Goal: Transaction & Acquisition: Purchase product/service

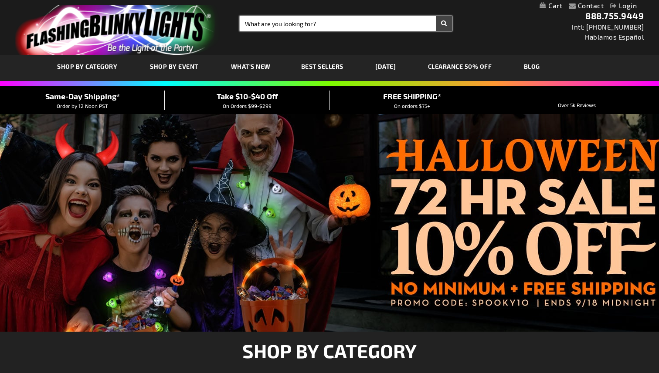
click at [341, 20] on input "Search" at bounding box center [346, 23] width 212 height 15
type input "patriotic pins"
click at [436, 16] on button "Search" at bounding box center [444, 23] width 16 height 15
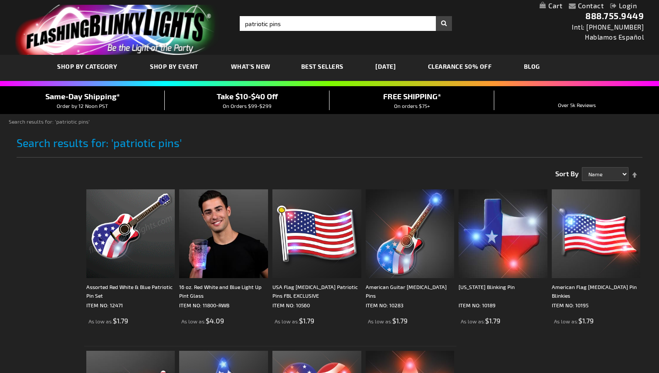
click at [112, 231] on img at bounding box center [130, 234] width 89 height 89
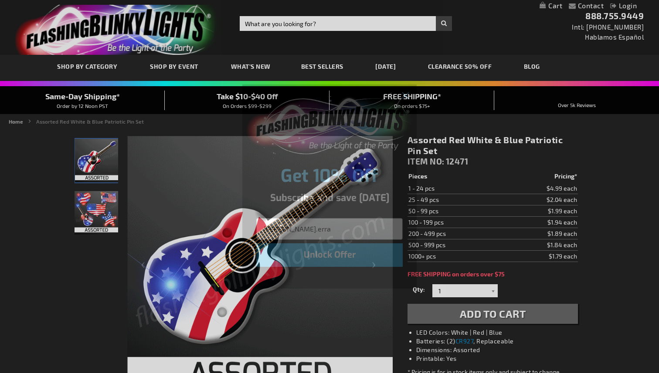
type input "jeanne.erra@patriotfundinc.org"
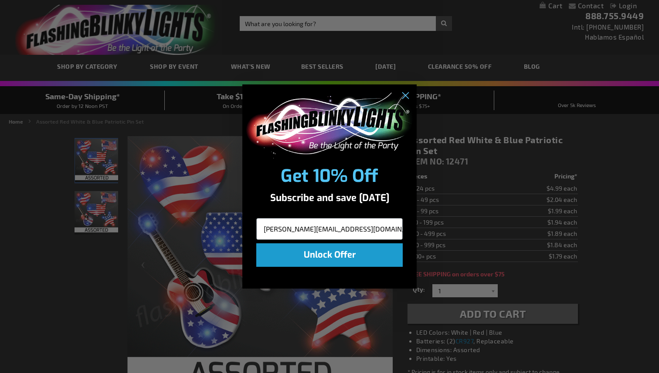
click at [346, 252] on button "Unlock Offer" at bounding box center [329, 256] width 146 height 24
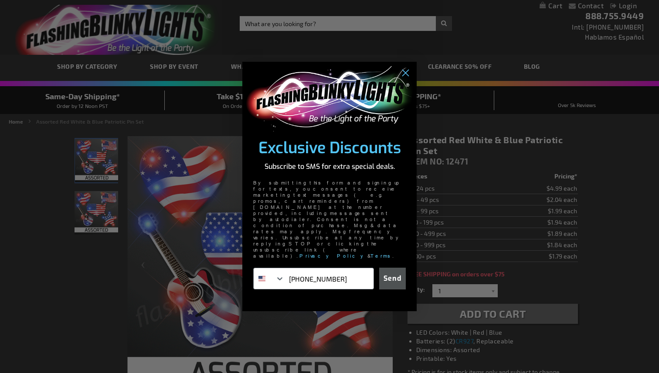
type input "631-241-5174"
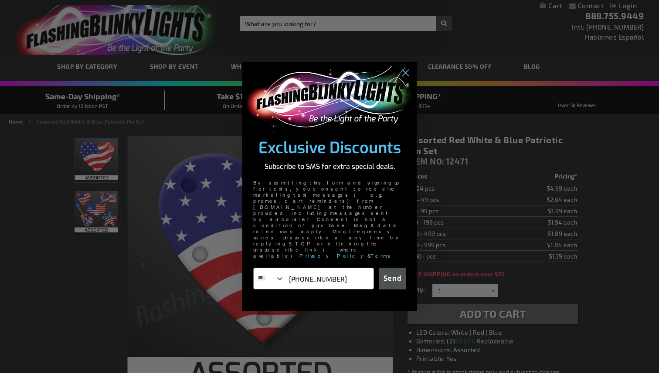
click at [390, 268] on button "Send" at bounding box center [392, 279] width 27 height 22
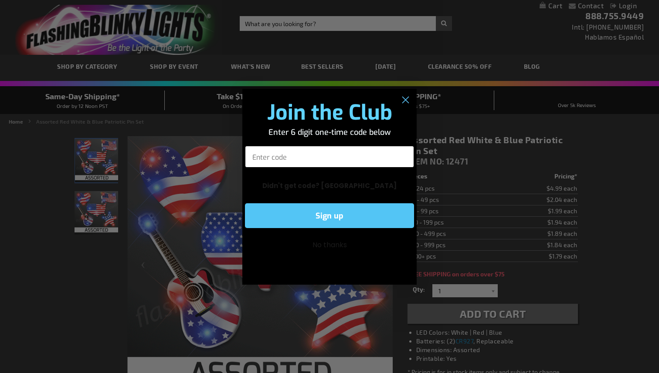
click at [339, 155] on input "Enter code" at bounding box center [329, 157] width 169 height 22
type input "273303"
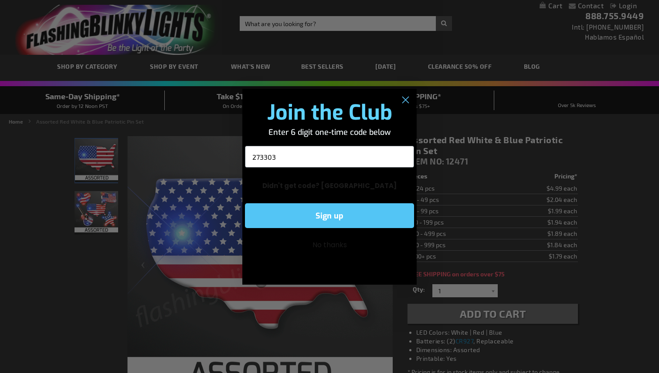
click at [336, 214] on button "Sign up" at bounding box center [329, 215] width 169 height 25
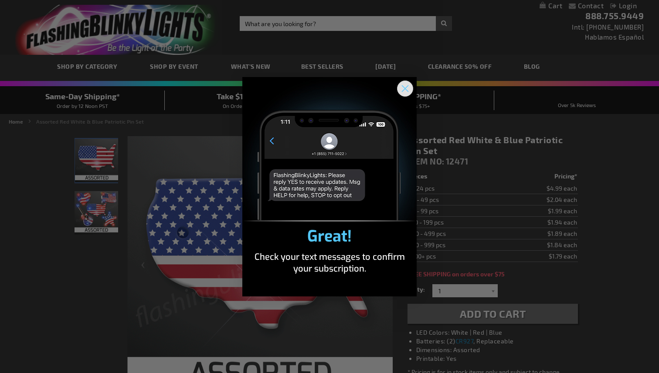
click at [405, 89] on icon "Close dialog" at bounding box center [405, 88] width 6 height 6
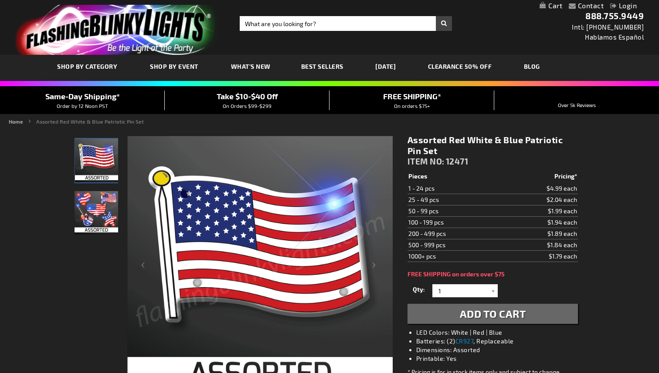
click at [453, 210] on td "50 - 99 pcs" at bounding box center [454, 211] width 94 height 11
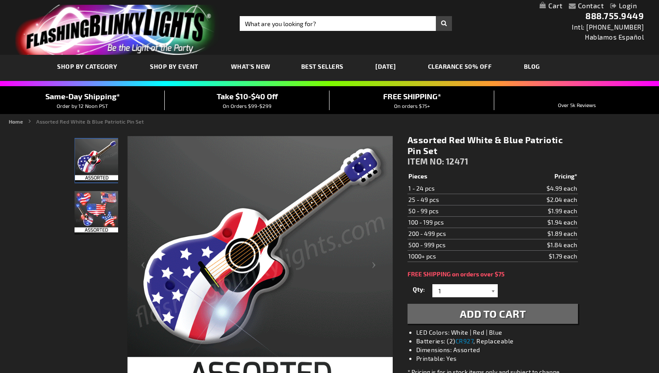
click at [493, 292] on div at bounding box center [493, 291] width 9 height 13
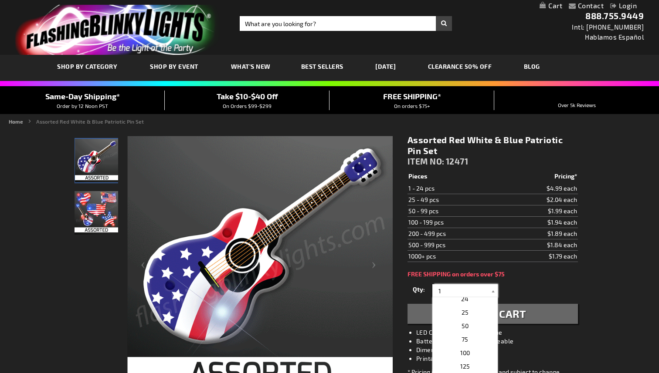
scroll to position [314, 0]
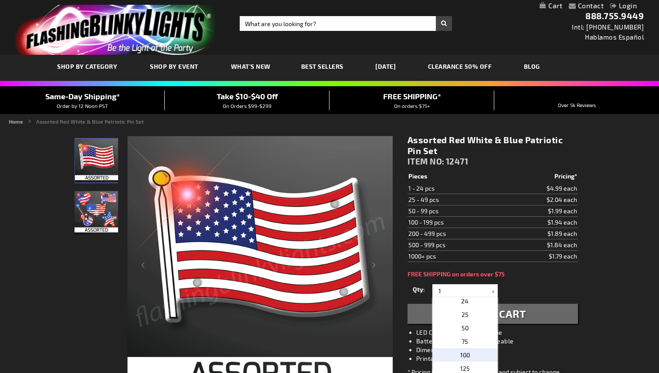
click at [473, 352] on p "100" at bounding box center [464, 356] width 65 height 14
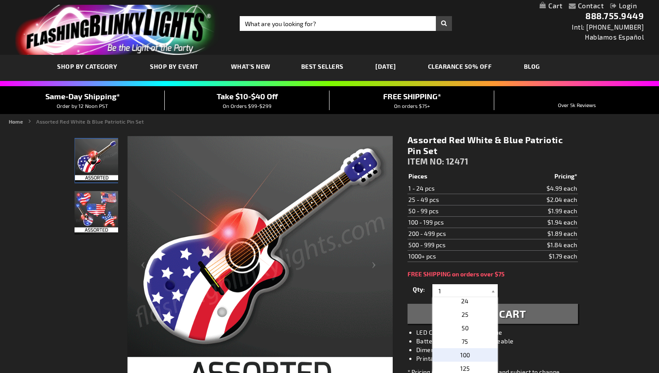
type input "100"
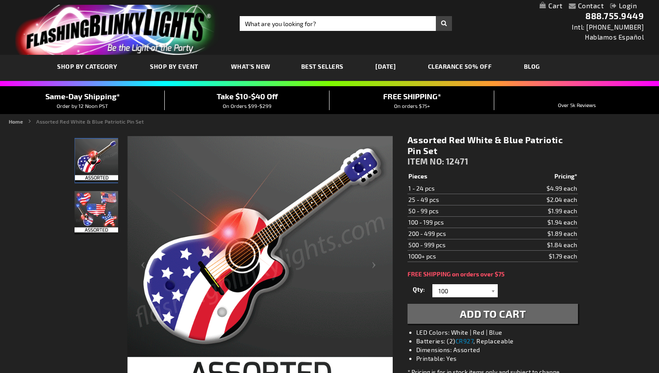
click at [498, 313] on span "Add to Cart" at bounding box center [493, 314] width 66 height 13
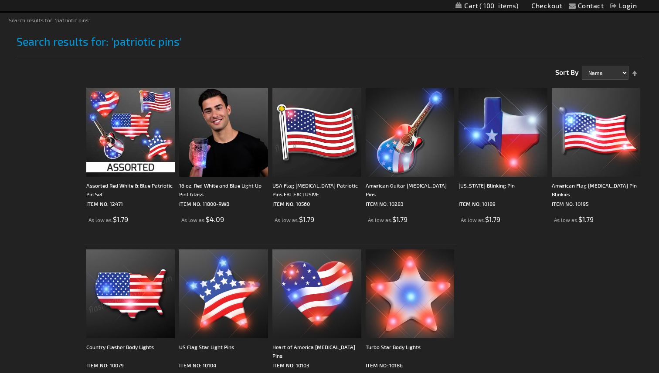
scroll to position [130, 0]
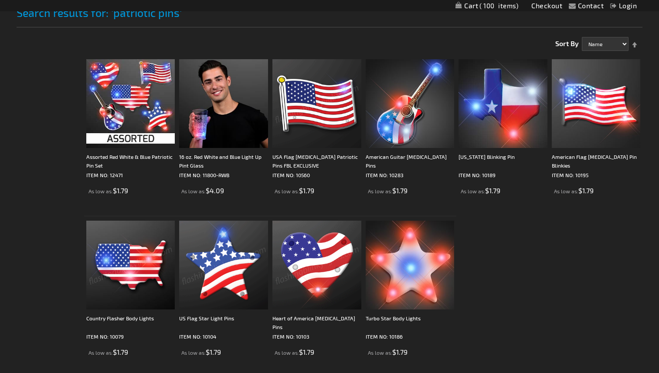
click at [230, 269] on img at bounding box center [223, 265] width 89 height 89
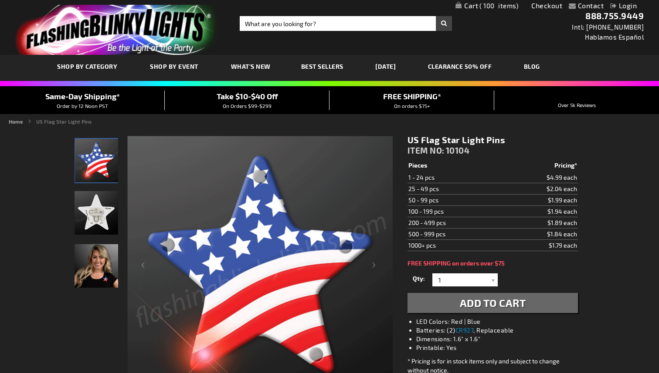
click at [502, 7] on span "100" at bounding box center [498, 6] width 39 height 8
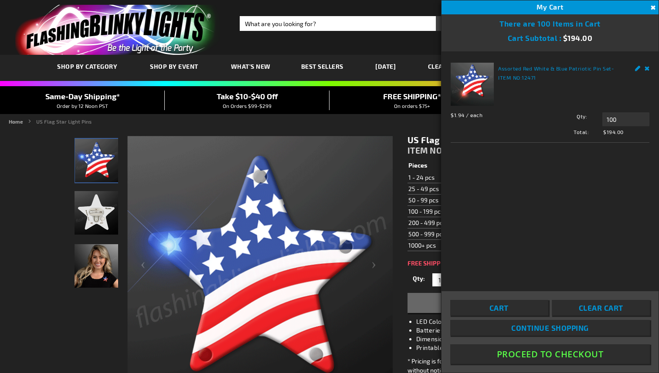
click at [562, 354] on button "Proceed To Checkout" at bounding box center [550, 355] width 200 height 20
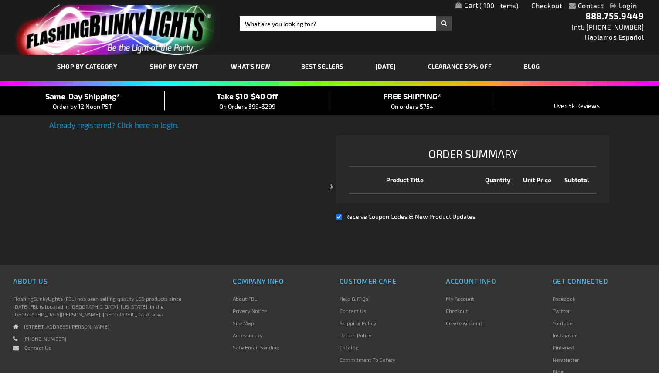
select select "US"
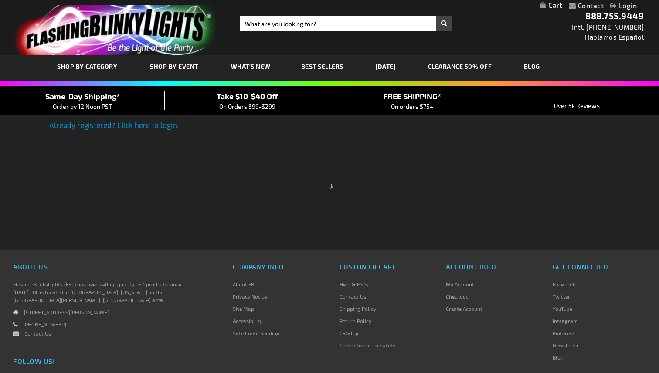
select select "US"
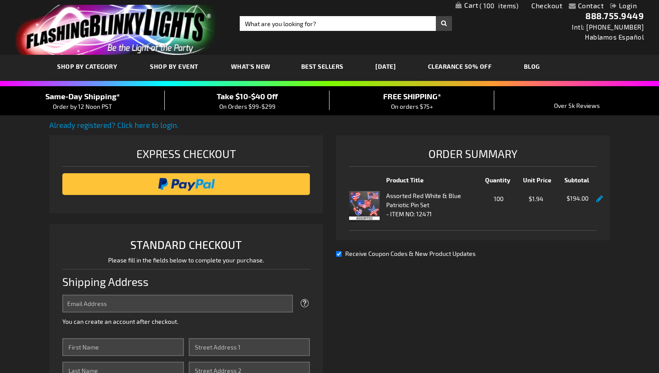
click at [231, 304] on input "Email Address" at bounding box center [177, 304] width 230 height 18
type input "jeanne.erra@patriotfundinc.org"
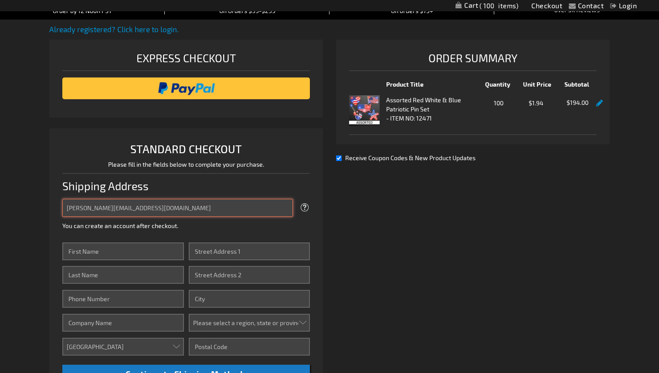
scroll to position [110, 0]
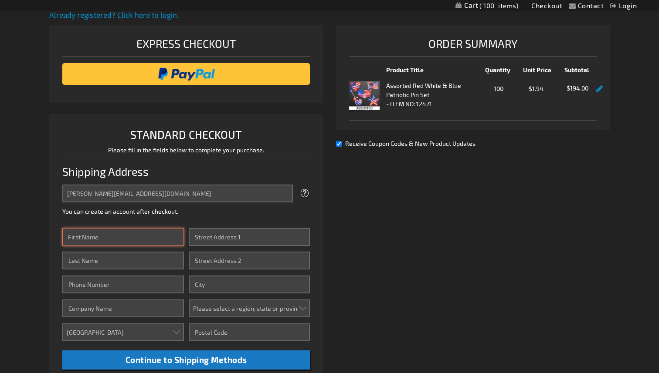
click at [135, 240] on input "First Name" at bounding box center [122, 237] width 121 height 18
type input "Jeanne"
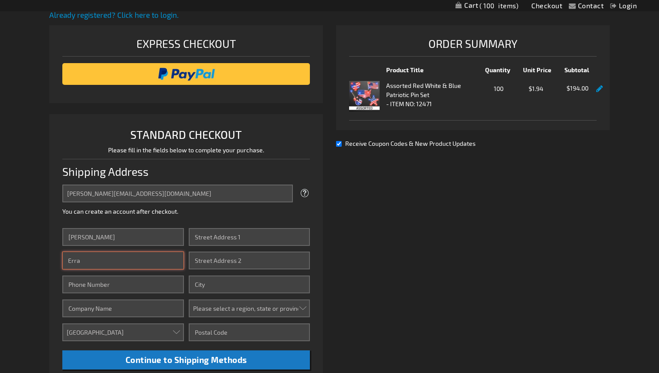
type input "Erra"
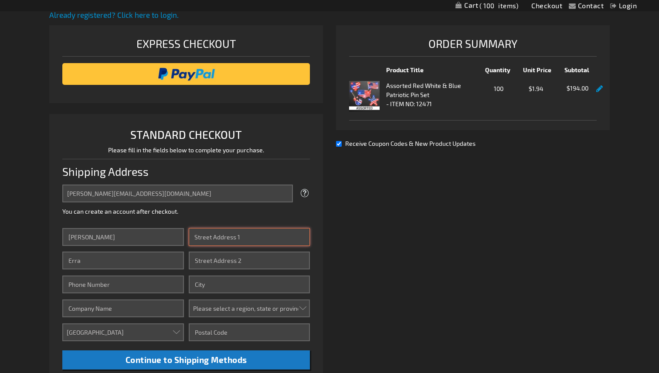
click at [197, 241] on input "Street Address: Line 1" at bounding box center [249, 237] width 121 height 18
type input "[STREET_ADDRESS]"
type input "6312415174"
type input "[GEOGRAPHIC_DATA]"
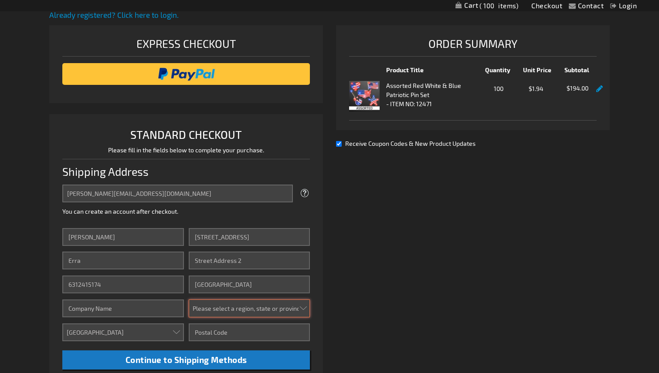
select select "18"
type input "34110"
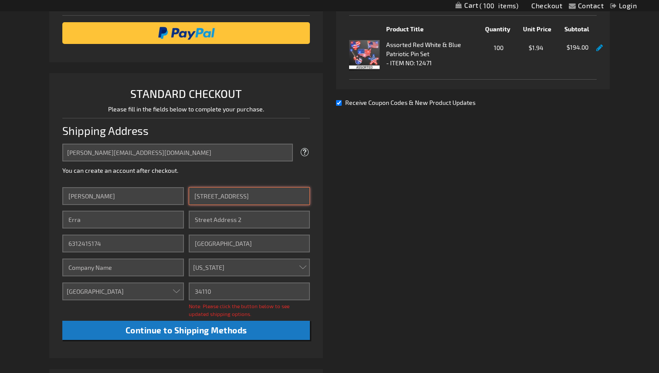
scroll to position [152, 0]
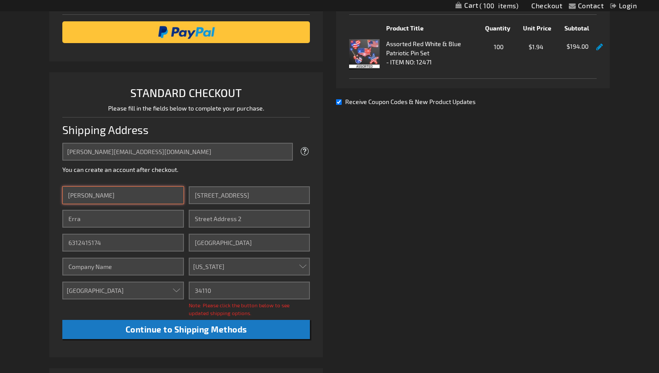
drag, startPoint x: 130, startPoint y: 197, endPoint x: 46, endPoint y: 178, distance: 86.8
click at [46, 178] on div "Contact Compare Products Checkout Login Skip to Content My Cart 100 100 items M…" at bounding box center [329, 269] width 659 height 842
type input "Matt"
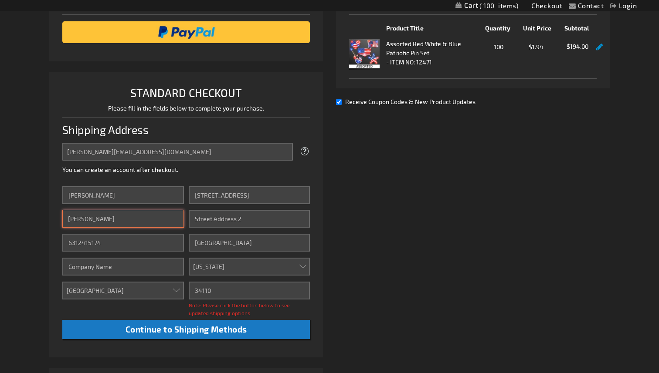
type input "Ellison"
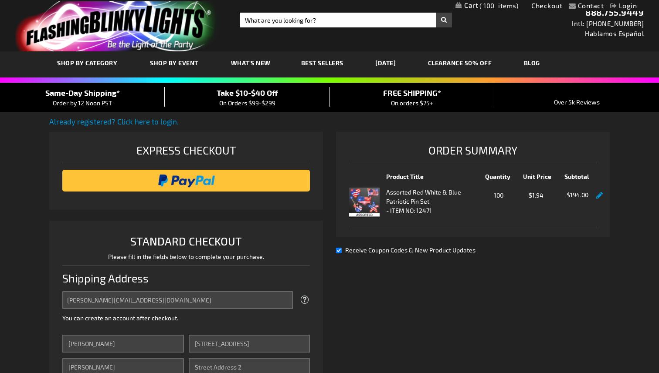
scroll to position [3, 0]
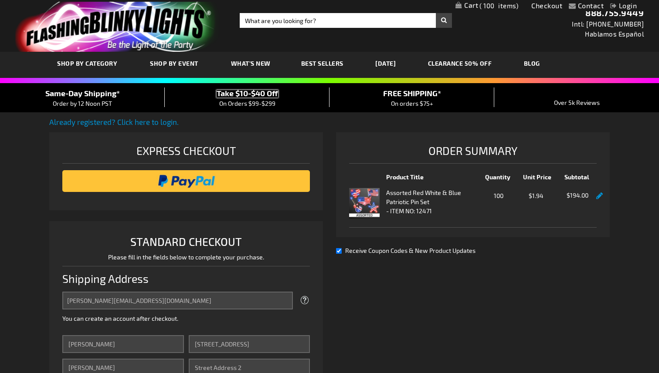
click at [242, 95] on span "Take $10-$40 Off" at bounding box center [247, 93] width 61 height 10
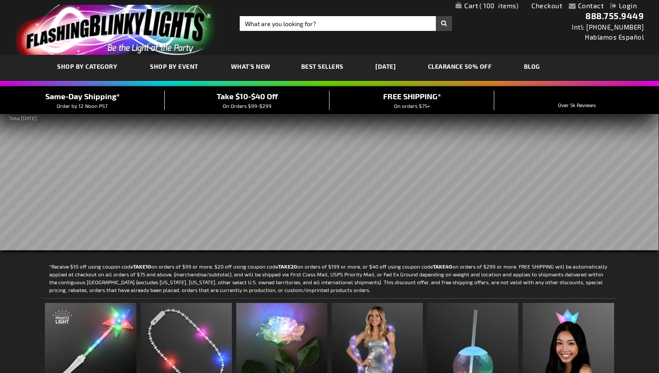
click at [483, 9] on link "My Cart 100 100 items" at bounding box center [486, 6] width 63 height 8
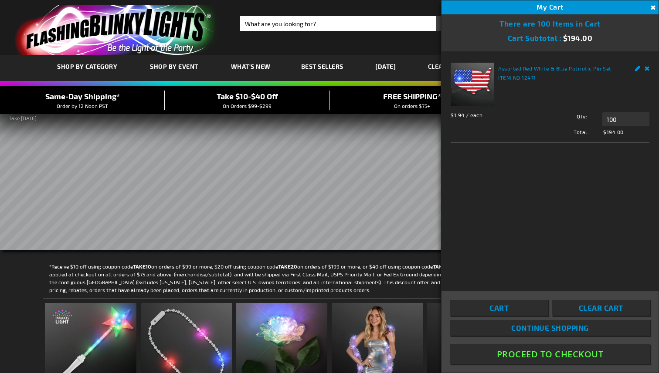
click at [546, 353] on button "Proceed To Checkout" at bounding box center [550, 355] width 200 height 20
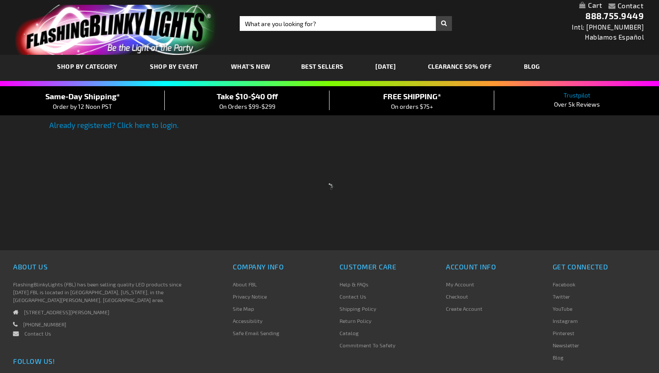
select select "US"
select select "18"
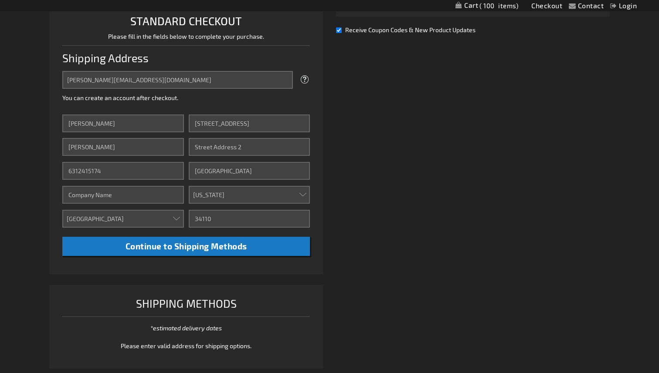
scroll to position [224, 0]
click at [231, 123] on input "195 Cheshire Way" at bounding box center [249, 123] width 121 height 18
click at [239, 123] on input "195 Cheshire Way" at bounding box center [249, 123] width 121 height 18
drag, startPoint x: 247, startPoint y: 122, endPoint x: 185, endPoint y: 117, distance: 62.5
click at [185, 118] on div "First Name Matt Last Name Ellison Phone Number 6312415174 Company Country Aruba…" at bounding box center [185, 185] width 247 height 142
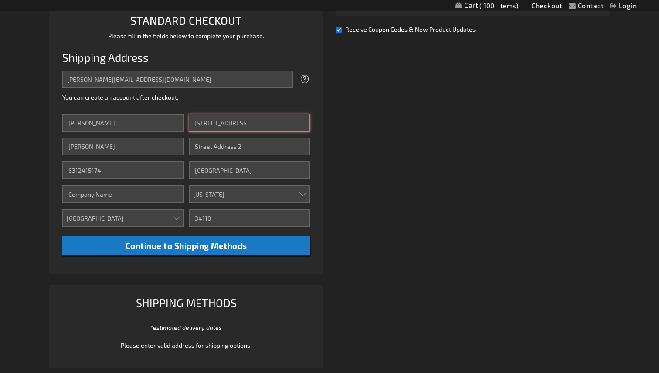
type input "374 W. Crossing Drive"
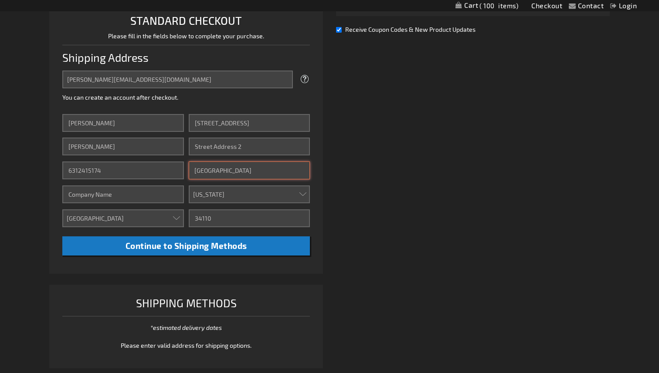
type input "Mount Royal"
select select "41"
click at [189, 186] on select "Please select a region, state or province. Alabama Alaska Arizona Arkansas Cali…" at bounding box center [249, 195] width 121 height 18
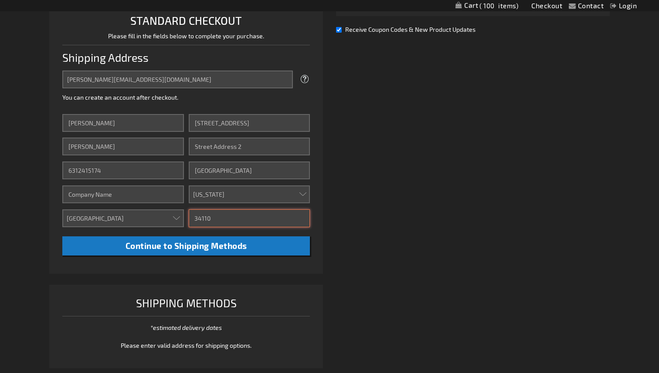
click at [218, 217] on input "34110" at bounding box center [249, 219] width 121 height 18
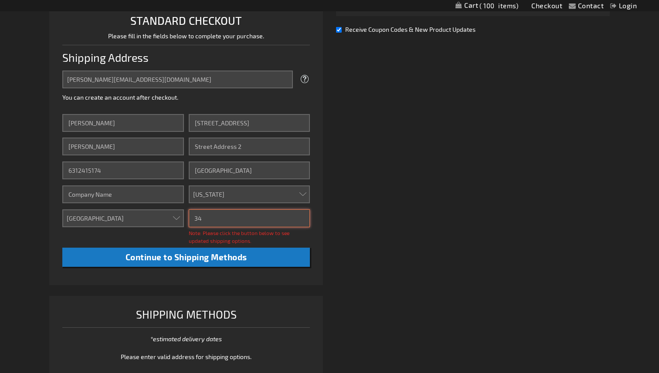
type input "3"
type input "08061"
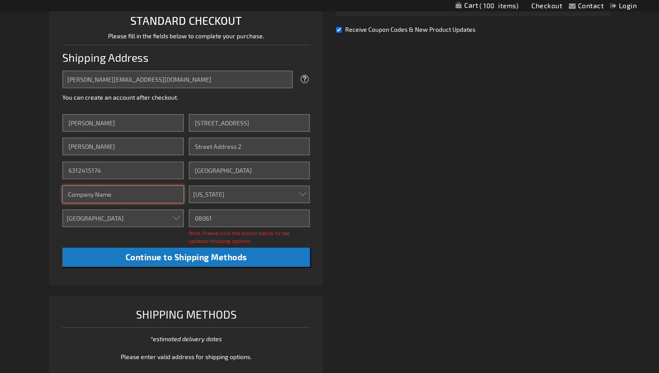
click at [133, 200] on input "Company" at bounding box center [122, 195] width 121 height 18
type input "The Patriot Fund, Inc."
drag, startPoint x: 120, startPoint y: 173, endPoint x: 58, endPoint y: 168, distance: 62.1
click at [58, 169] on li "STANDARD CHECKOUT Please fill in the fields below to complete your purchase. Sh…" at bounding box center [186, 142] width 274 height 285
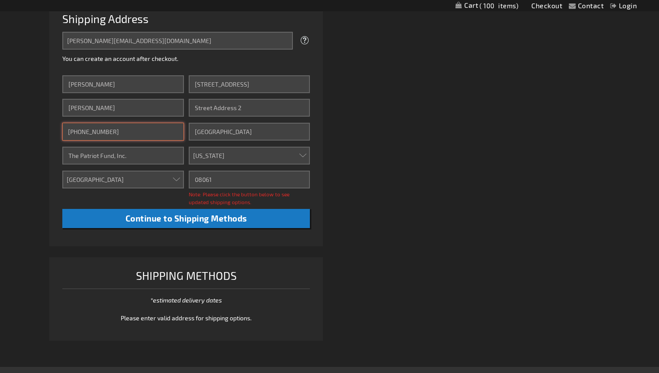
scroll to position [269, 0]
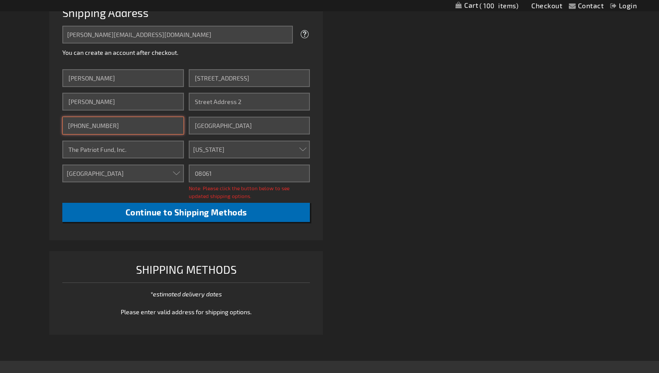
type input "856-889-9332"
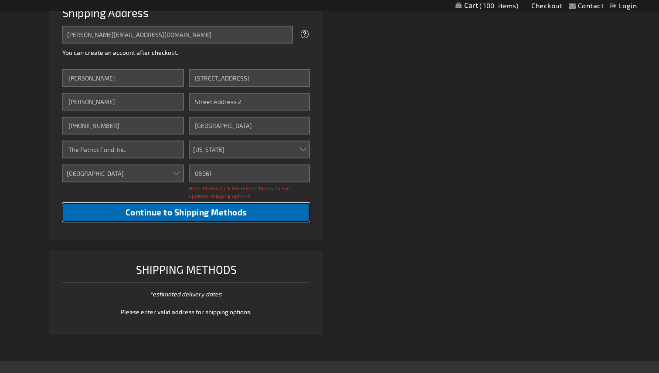
click at [184, 212] on span "Continue to Shipping Methods" at bounding box center [186, 212] width 122 height 10
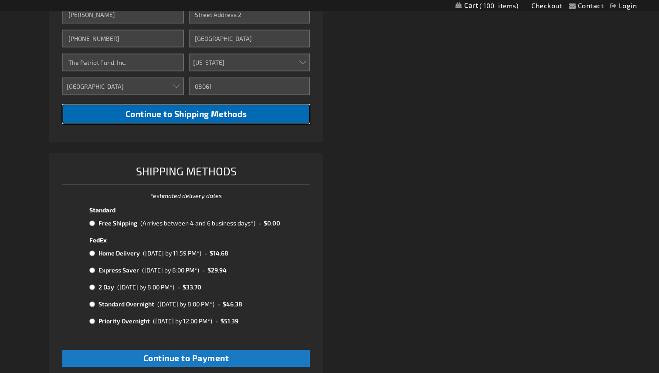
scroll to position [357, 0]
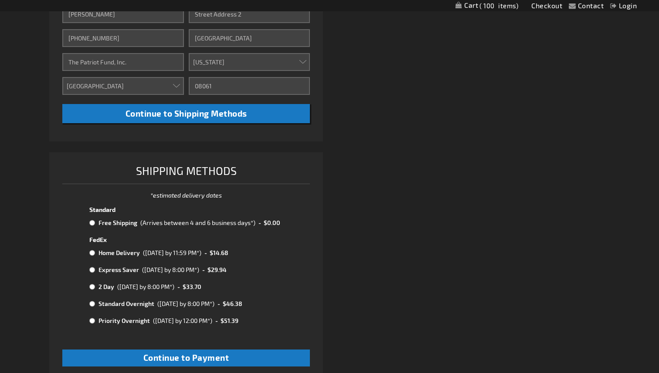
click at [92, 224] on input "radio" at bounding box center [92, 223] width 6 height 7
radio input "true"
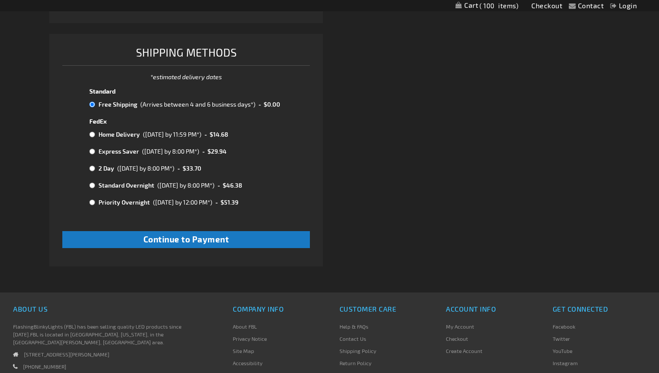
scroll to position [480, 0]
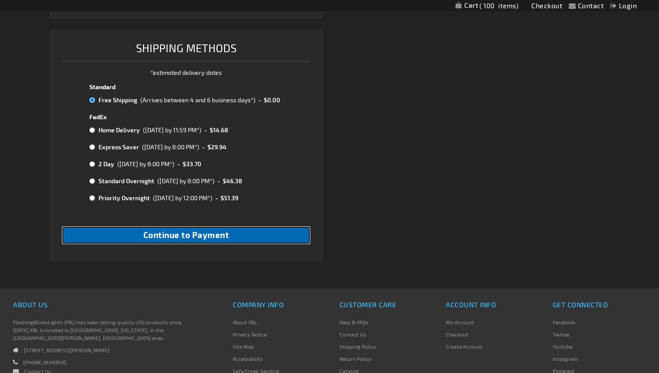
click at [190, 233] on span "Continue to Payment" at bounding box center [186, 235] width 86 height 10
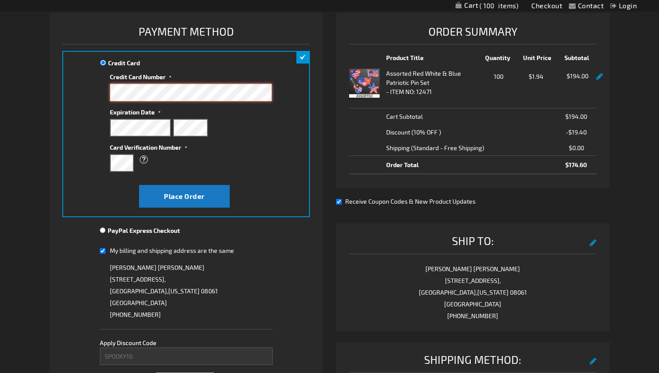
scroll to position [133, 0]
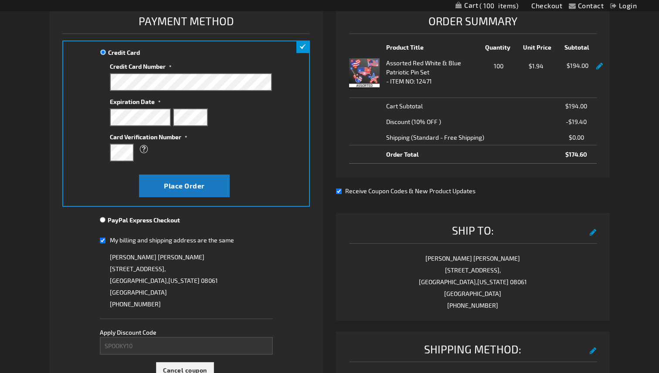
click at [103, 242] on input "My billing and shipping address are the same" at bounding box center [103, 241] width 6 height 18
checkbox input "false"
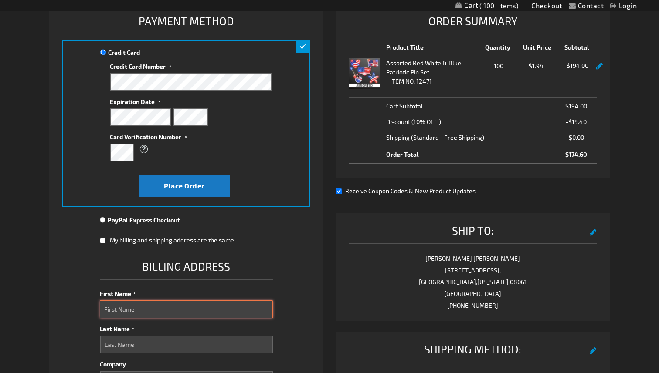
click at [137, 309] on input "First Name" at bounding box center [186, 310] width 173 height 18
type input "Jeanne"
type input "Erra"
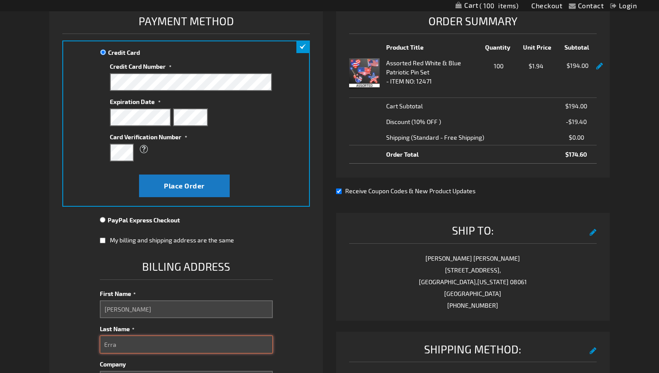
type input "195 Cheshire Way"
select select "18"
type input "Naples"
type input "34110"
type input "6312415174"
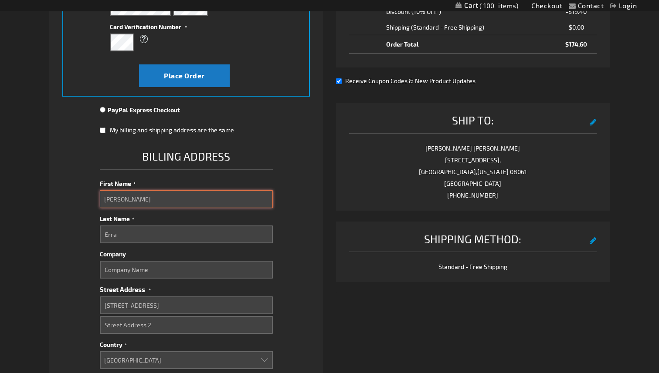
scroll to position [246, 0]
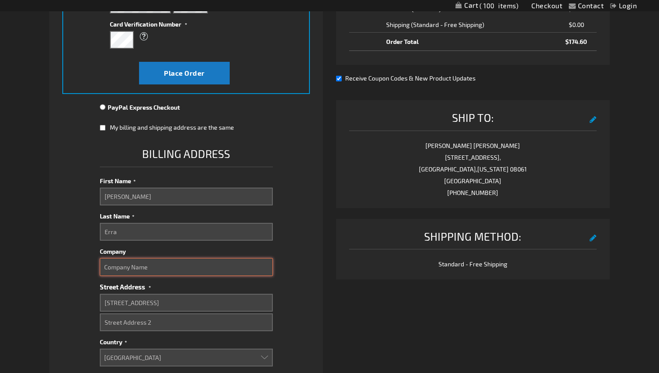
click at [214, 266] on input "Company" at bounding box center [186, 267] width 173 height 18
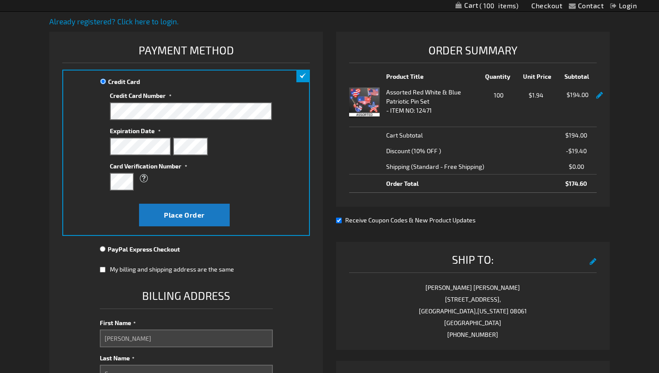
scroll to position [103, 0]
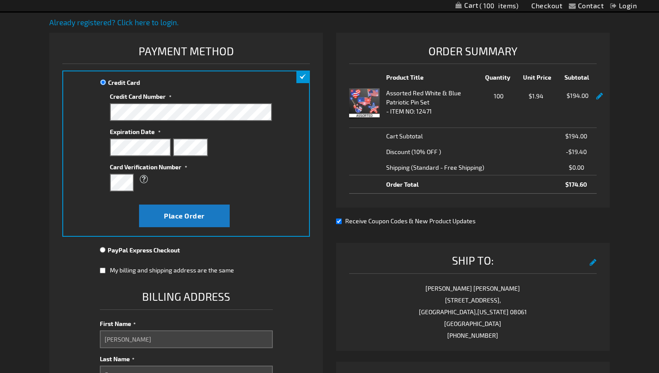
type input "The Patriot Fund, Inc."
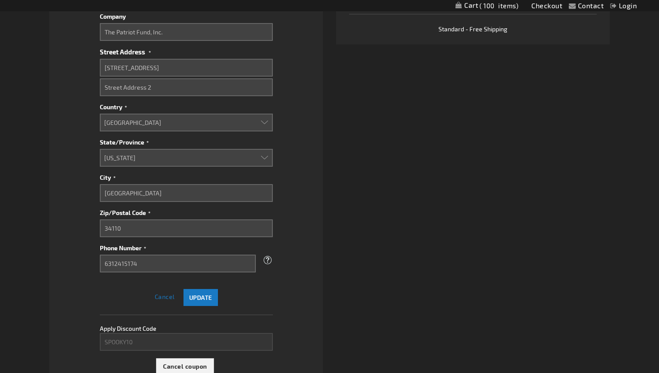
scroll to position [484, 0]
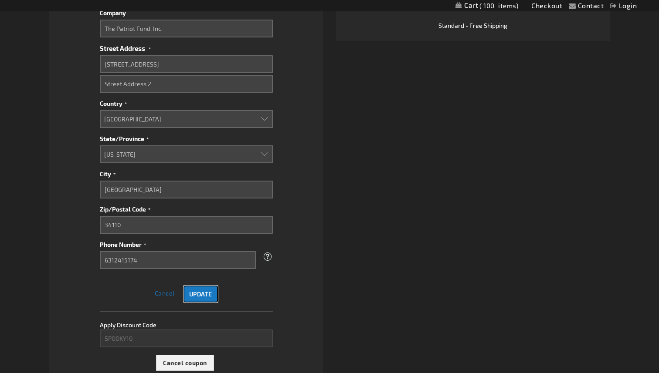
click at [199, 292] on span "Update" at bounding box center [200, 294] width 23 height 7
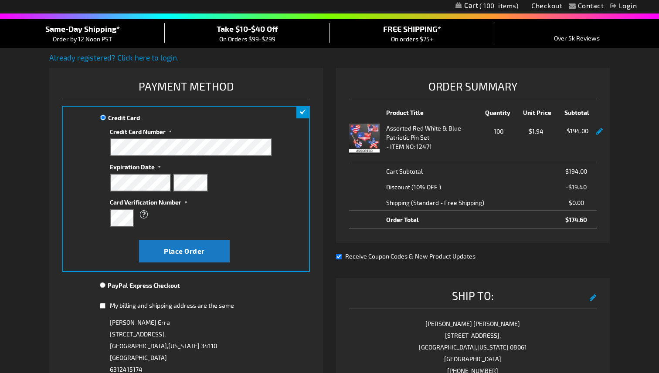
scroll to position [59, 0]
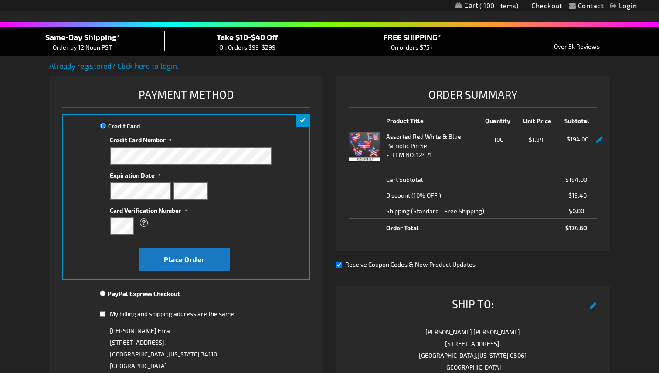
click at [597, 142] on link at bounding box center [599, 139] width 7 height 7
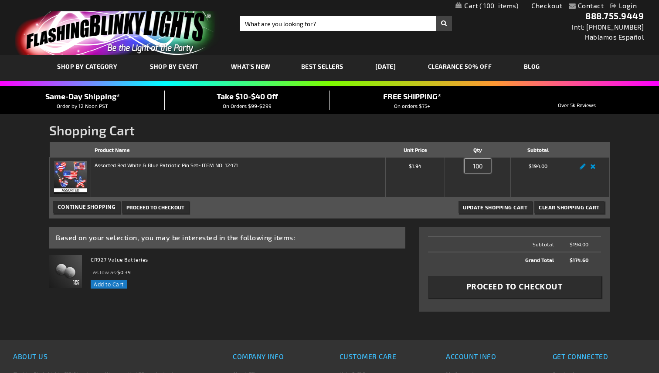
click at [483, 168] on input "100" at bounding box center [477, 166] width 26 height 14
drag, startPoint x: 483, startPoint y: 168, endPoint x: 467, endPoint y: 167, distance: 15.7
click at [467, 167] on input "100" at bounding box center [477, 166] width 26 height 14
type input "200"
click at [511, 209] on span "Update Shopping Cart" at bounding box center [495, 207] width 64 height 6
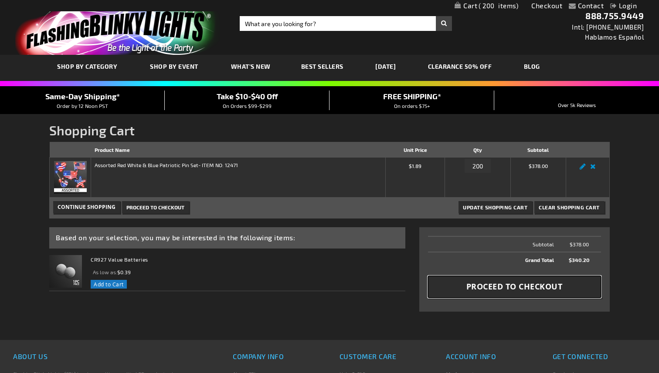
click at [518, 285] on span "Proceed to Checkout" at bounding box center [514, 286] width 96 height 11
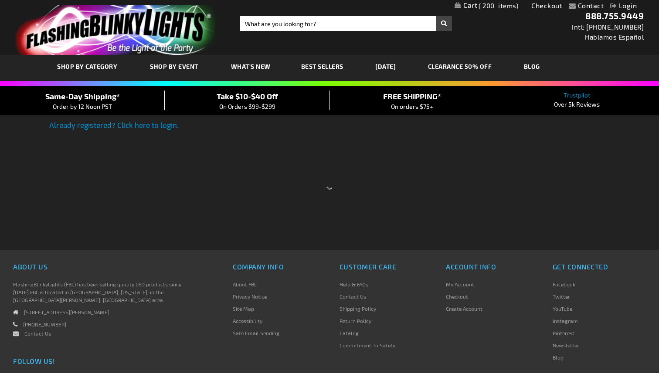
select select "US"
select select "41"
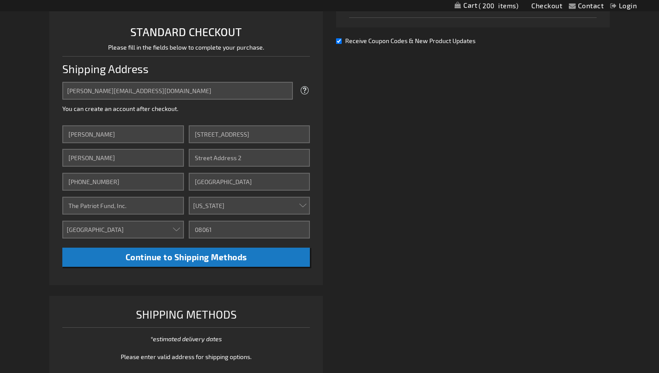
scroll to position [224, 0]
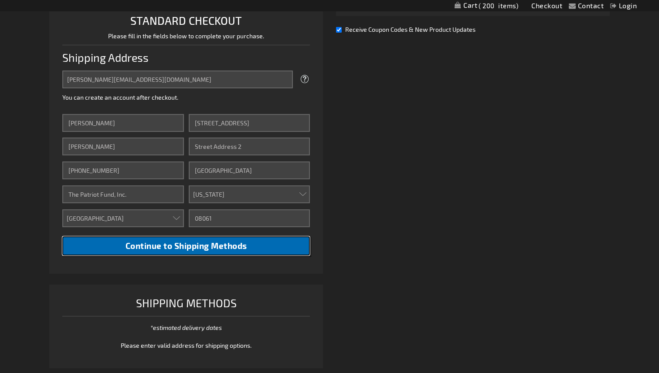
click at [211, 248] on span "Continue to Shipping Methods" at bounding box center [186, 246] width 122 height 10
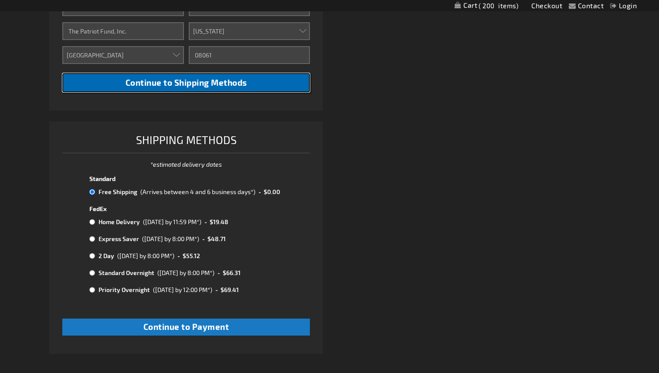
scroll to position [389, 0]
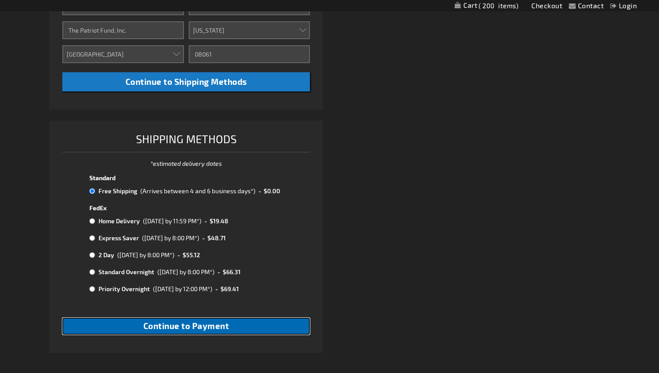
click at [204, 326] on span "Continue to Payment" at bounding box center [186, 326] width 86 height 10
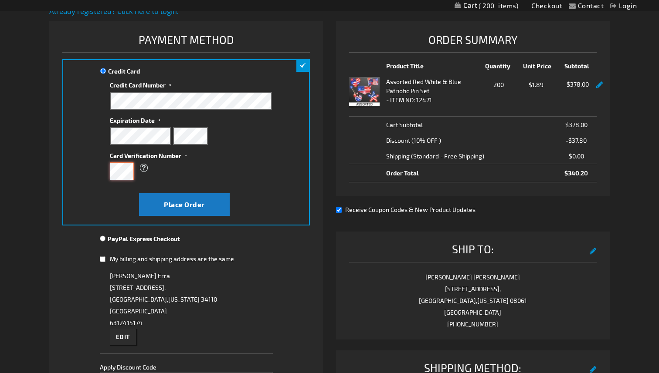
scroll to position [117, 0]
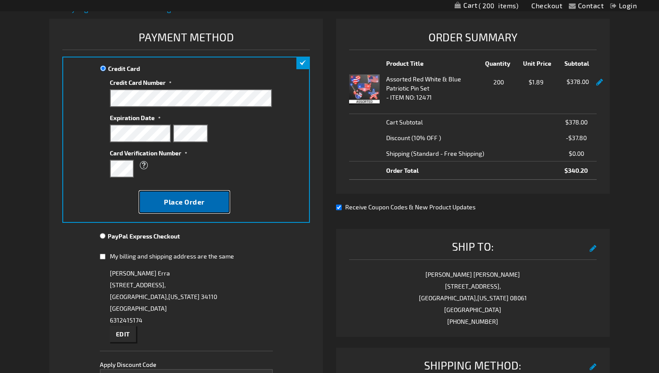
click at [187, 201] on span "Place Order" at bounding box center [184, 202] width 41 height 8
